Goal: Task Accomplishment & Management: Manage account settings

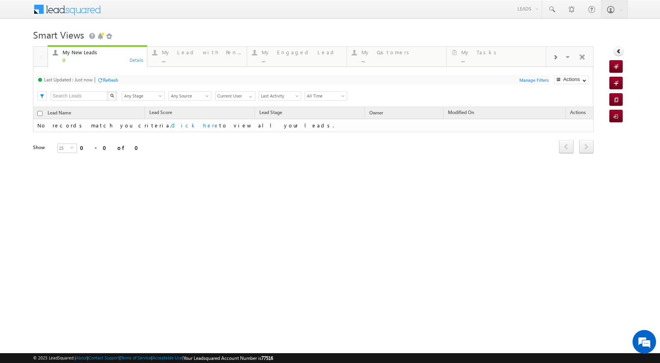
click at [81, 93] on input "text" at bounding box center [79, 95] width 57 height 9
paste input "759080"
type input "759080."
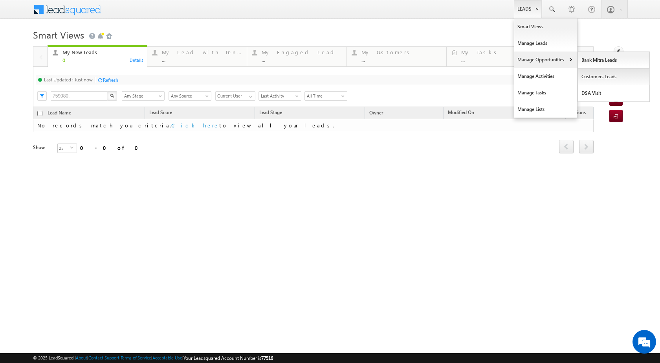
click at [588, 77] on link "Customers Leads" at bounding box center [614, 76] width 72 height 17
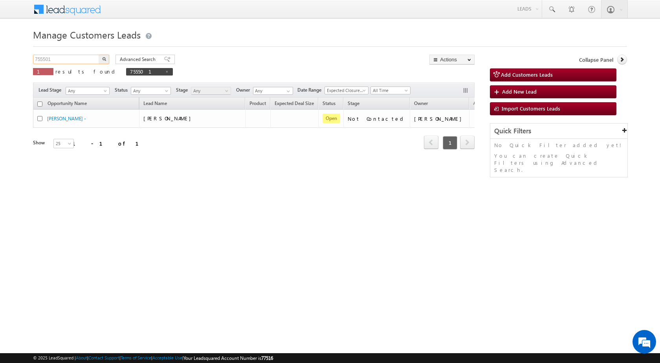
drag, startPoint x: 59, startPoint y: 59, endPoint x: 32, endPoint y: 54, distance: 27.9
click at [32, 54] on body "Menu [PERSON_NAME] sitar a8@ks erve." at bounding box center [330, 111] width 660 height 223
paste input "9080"
type input "759080"
click at [99, 55] on button "button" at bounding box center [104, 59] width 10 height 9
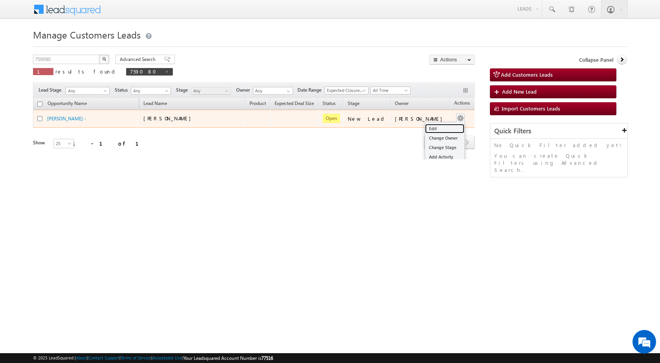
click at [430, 130] on link "Edit" at bounding box center [444, 128] width 39 height 9
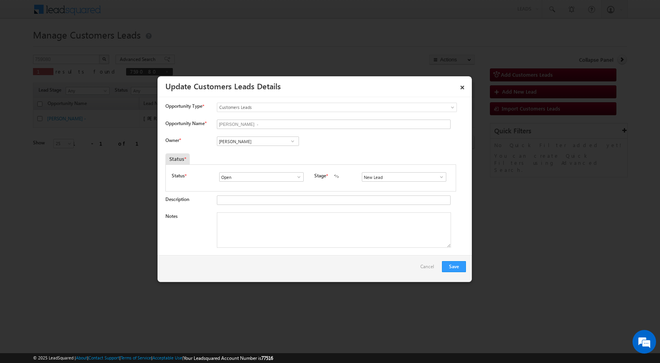
click at [441, 178] on span at bounding box center [442, 177] width 8 height 6
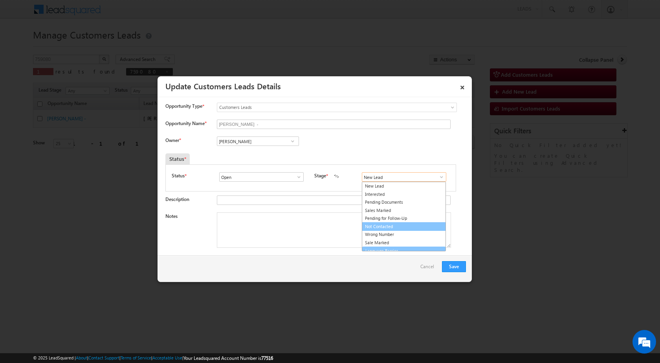
scroll to position [12, 0]
click at [384, 232] on link "Sale Marked" at bounding box center [404, 230] width 84 height 9
type input "Sale Marked"
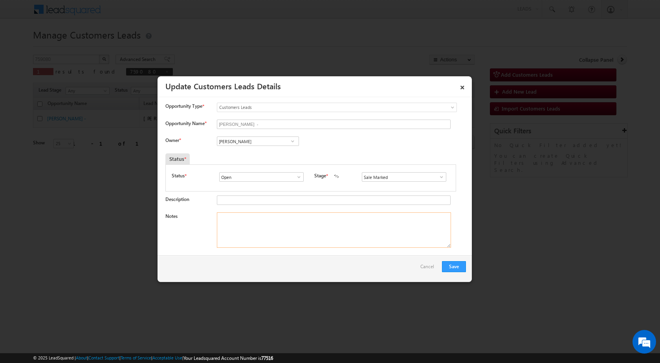
click at [261, 241] on textarea "Notes" at bounding box center [334, 229] width 234 height 35
paste textarea "759080 - VB_Know_More - [PERSON_NAME] - 7011799344 - [GEOGRAPHIC_DATA] 110081 -…"
type textarea "759080 - VB_Know_More - [PERSON_NAME] - 7011799344 - [GEOGRAPHIC_DATA] 110081 -…"
click at [339, 264] on div "Save Cancel" at bounding box center [315, 268] width 314 height 27
click at [292, 140] on span at bounding box center [293, 141] width 8 height 6
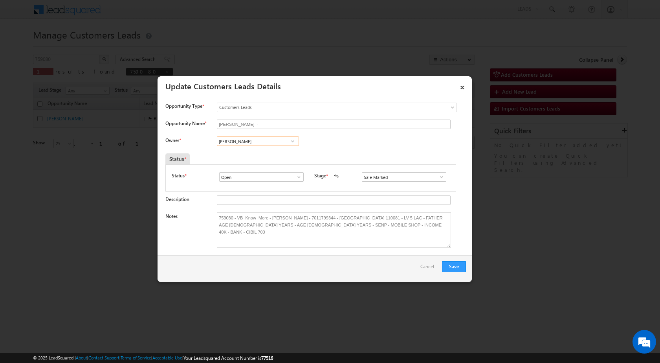
paste input "[EMAIL_ADDRESS][DOMAIN_NAME]"
click at [267, 156] on span "[EMAIL_ADDRESS][DOMAIN_NAME]" at bounding box center [255, 157] width 71 height 6
type input "[PERSON_NAME]"
click at [331, 155] on div "Status *" at bounding box center [273, 158] width 216 height 11
click at [458, 266] on button "Save" at bounding box center [454, 266] width 24 height 11
